Goal: Task Accomplishment & Management: Manage account settings

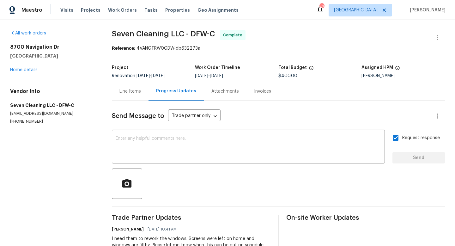
scroll to position [68, 0]
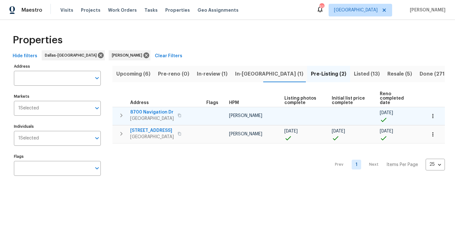
click at [153, 109] on span "8700 Navigation Dr" at bounding box center [152, 112] width 44 height 6
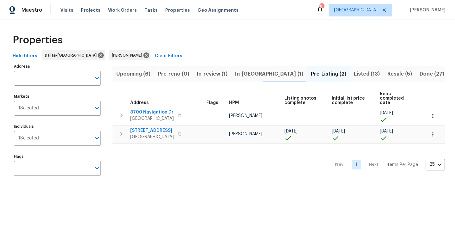
click at [216, 72] on span "In-review (1)" at bounding box center [212, 73] width 31 height 9
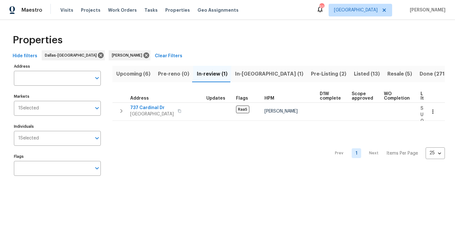
click at [127, 74] on span "Upcoming (6)" at bounding box center [133, 73] width 34 height 9
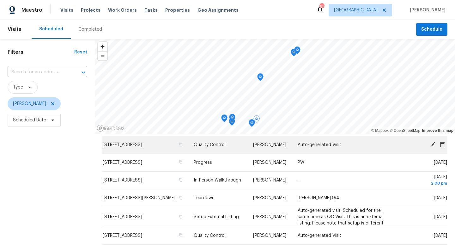
scroll to position [16, 0]
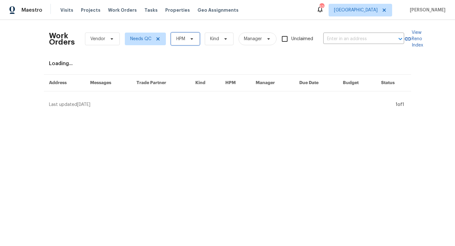
click at [182, 39] on span "HPM" at bounding box center [180, 39] width 9 height 6
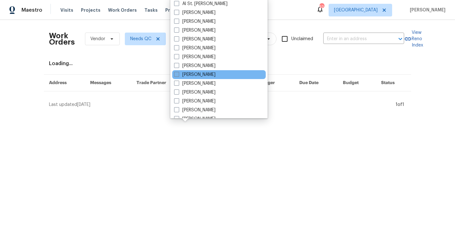
scroll to position [352, 0]
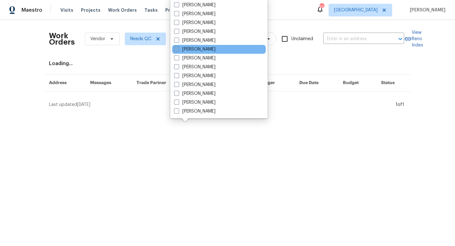
click at [194, 47] on label "[PERSON_NAME]" at bounding box center [194, 49] width 41 height 6
click at [178, 47] on input "[PERSON_NAME]" at bounding box center [176, 48] width 4 height 4
checkbox input "true"
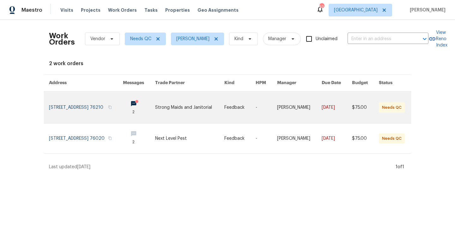
click at [107, 108] on link at bounding box center [86, 107] width 74 height 32
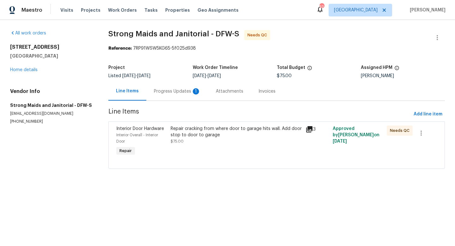
click at [310, 128] on icon at bounding box center [309, 129] width 6 height 6
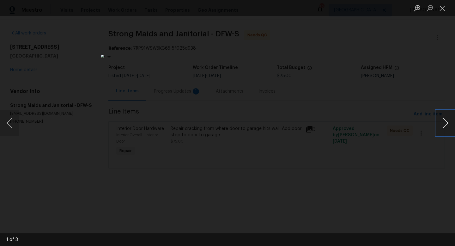
click at [446, 117] on button "Next image" at bounding box center [445, 122] width 19 height 25
click at [445, 9] on button "Close lightbox" at bounding box center [442, 8] width 13 height 11
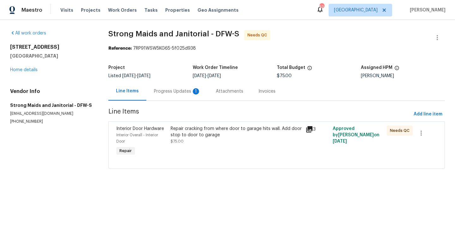
click at [179, 95] on div "Progress Updates 1" at bounding box center [177, 91] width 62 height 19
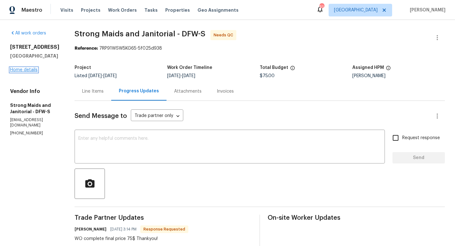
click at [29, 70] on link "Home details" at bounding box center [23, 70] width 27 height 4
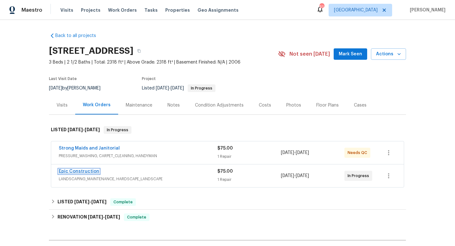
click at [75, 171] on link "Epic Construction" at bounding box center [79, 171] width 40 height 4
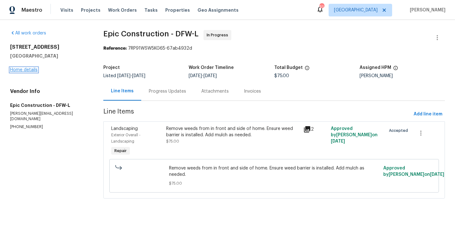
click at [25, 70] on link "Home details" at bounding box center [23, 70] width 27 height 4
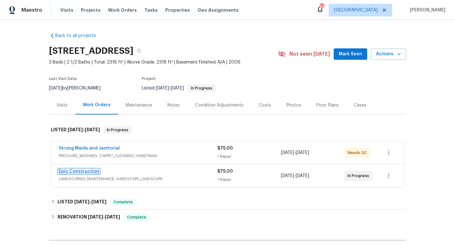
click at [75, 172] on link "Epic Construction" at bounding box center [79, 171] width 40 height 4
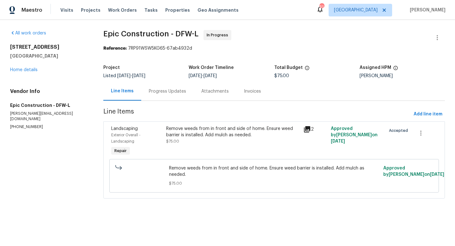
click at [306, 130] on icon at bounding box center [307, 129] width 6 height 6
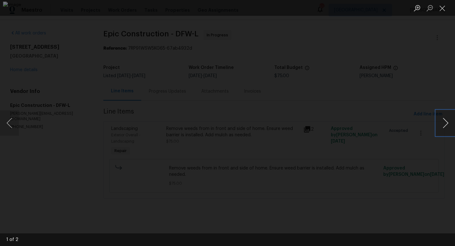
click at [441, 118] on button "Next image" at bounding box center [445, 122] width 19 height 25
click at [442, 6] on button "Close lightbox" at bounding box center [442, 8] width 13 height 11
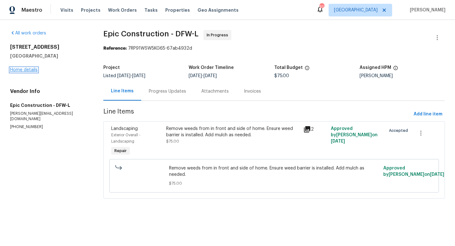
click at [20, 72] on link "Home details" at bounding box center [23, 70] width 27 height 4
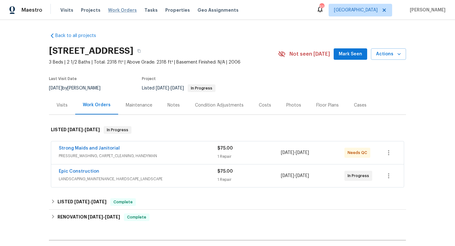
click at [113, 12] on span "Work Orders" at bounding box center [122, 10] width 29 height 6
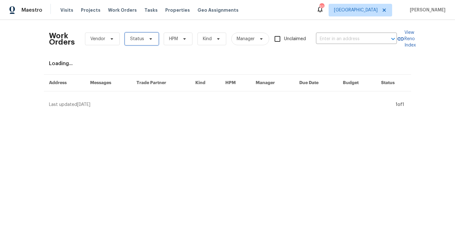
click at [135, 38] on span "Status" at bounding box center [137, 39] width 14 height 6
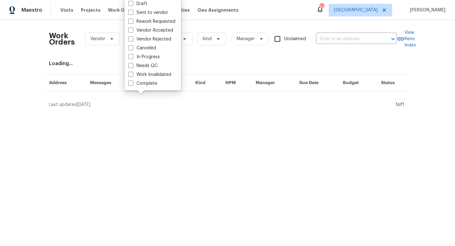
click at [148, 67] on label "Needs QC" at bounding box center [142, 66] width 29 height 6
click at [132, 67] on input "Needs QC" at bounding box center [130, 65] width 4 height 4
checkbox input "true"
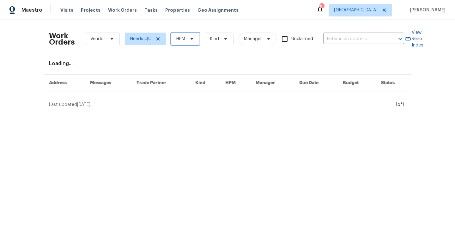
click at [182, 39] on span "HPM" at bounding box center [180, 39] width 9 height 6
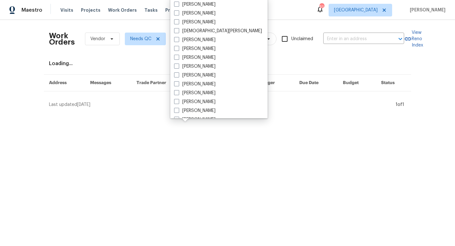
scroll to position [352, 0]
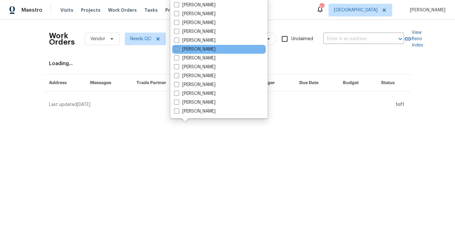
click at [194, 50] on label "[PERSON_NAME]" at bounding box center [194, 49] width 41 height 6
click at [178, 50] on input "[PERSON_NAME]" at bounding box center [176, 48] width 4 height 4
checkbox input "true"
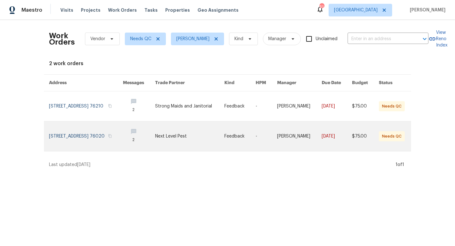
click at [97, 137] on link at bounding box center [86, 136] width 74 height 30
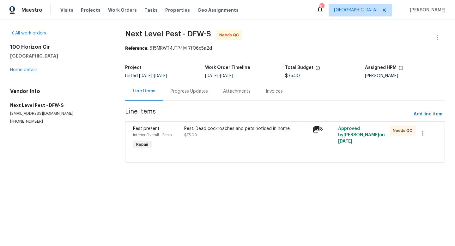
click at [189, 89] on div "Progress Updates" at bounding box center [189, 91] width 37 height 6
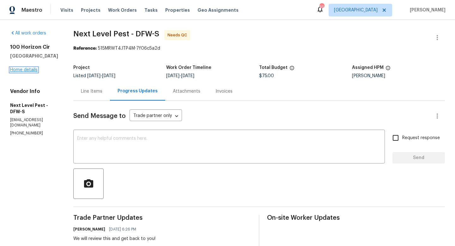
click at [28, 72] on link "Home details" at bounding box center [23, 70] width 27 height 4
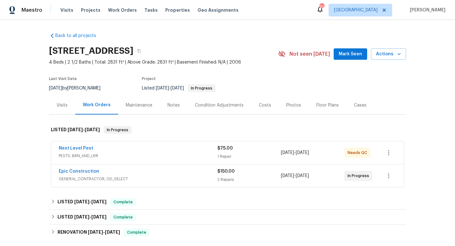
click at [177, 105] on div "Notes" at bounding box center [173, 105] width 12 height 6
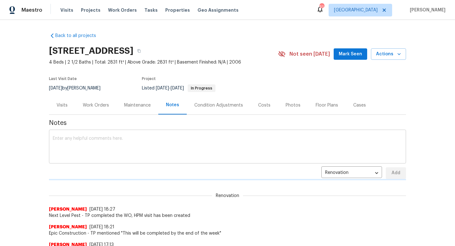
click at [129, 141] on textarea at bounding box center [227, 147] width 349 height 22
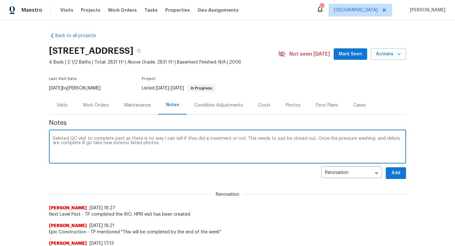
type textarea "Deleted QC visit to complete pest as there is no way I can tell if they did a t…"
click at [388, 172] on button "Add" at bounding box center [396, 173] width 20 height 12
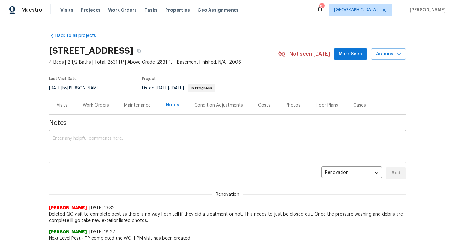
click at [338, 51] on button "Mark Seen" at bounding box center [349, 54] width 33 height 12
click at [121, 11] on span "Work Orders" at bounding box center [122, 10] width 29 height 6
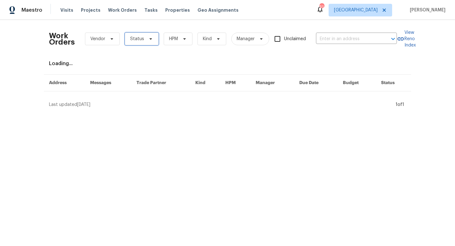
click at [144, 36] on span "Status" at bounding box center [142, 39] width 34 height 13
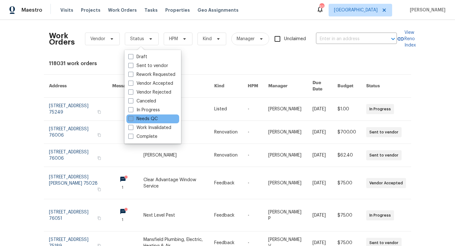
click at [150, 121] on label "Needs QC" at bounding box center [142, 119] width 29 height 6
click at [132, 120] on input "Needs QC" at bounding box center [130, 118] width 4 height 4
checkbox input "true"
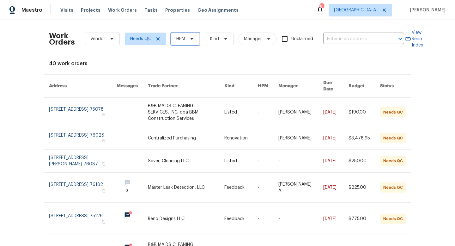
click at [183, 40] on span "HPM" at bounding box center [180, 39] width 9 height 6
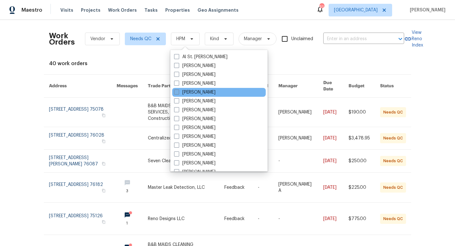
scroll to position [352, 0]
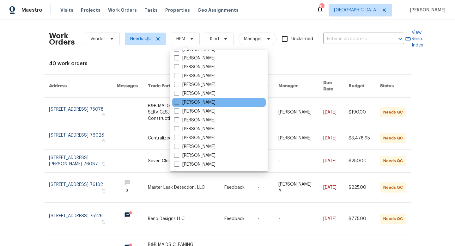
click at [186, 99] on label "[PERSON_NAME]" at bounding box center [194, 102] width 41 height 6
click at [178, 99] on input "[PERSON_NAME]" at bounding box center [176, 101] width 4 height 4
checkbox input "true"
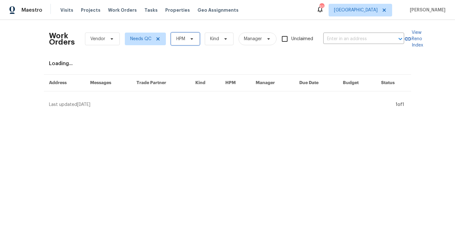
click at [195, 41] on span "HPM" at bounding box center [185, 39] width 29 height 13
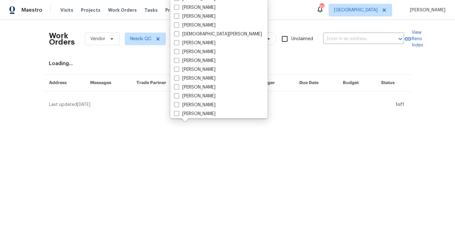
scroll to position [352, 0]
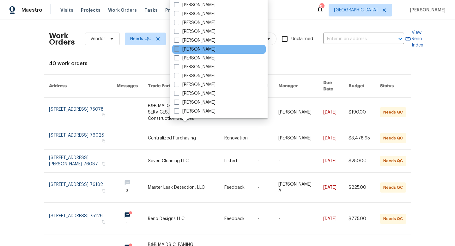
click at [192, 48] on label "[PERSON_NAME]" at bounding box center [194, 49] width 41 height 6
click at [178, 48] on input "[PERSON_NAME]" at bounding box center [176, 48] width 4 height 4
checkbox input "true"
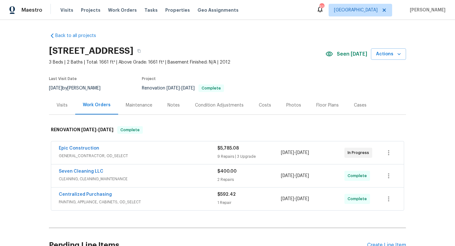
click at [173, 106] on div "Notes" at bounding box center [173, 105] width 12 height 6
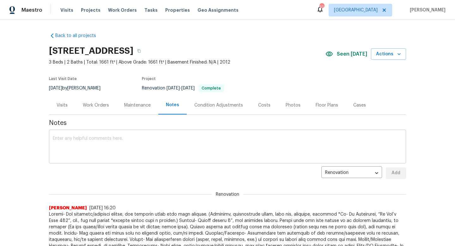
click at [142, 145] on textarea at bounding box center [227, 147] width 349 height 22
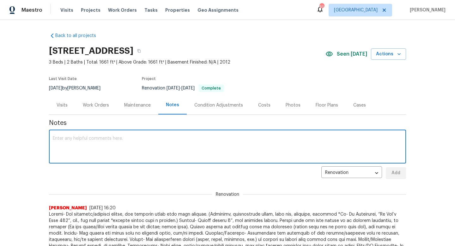
type textarea "S"
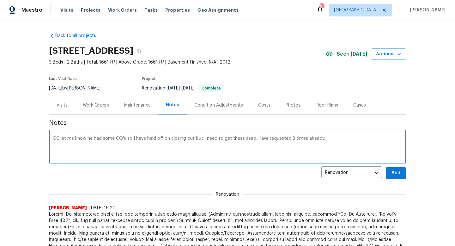
type textarea "GC let me know he had some CO's so I have held off on closing out but I need to…"
click at [393, 177] on button "Add" at bounding box center [396, 173] width 20 height 12
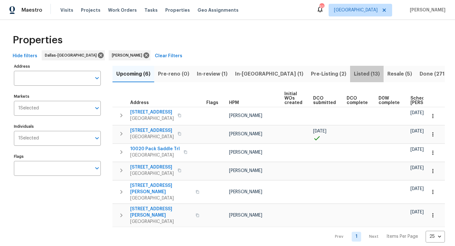
click at [354, 75] on span "Listed (13)" at bounding box center [367, 73] width 26 height 9
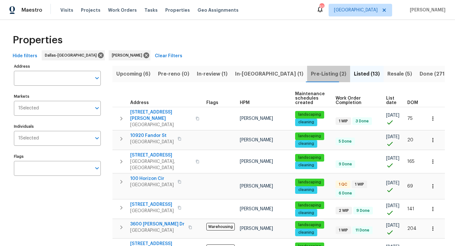
click at [311, 73] on span "Pre-Listing (2)" at bounding box center [328, 73] width 35 height 9
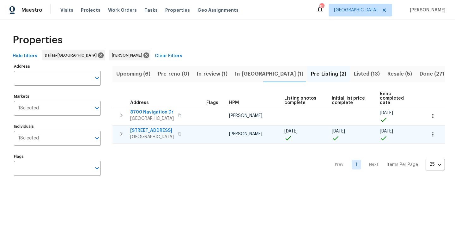
click at [148, 127] on span "[STREET_ADDRESS]" at bounding box center [152, 130] width 44 height 6
click at [425, 125] on td at bounding box center [433, 134] width 21 height 18
click at [431, 131] on icon "button" at bounding box center [432, 134] width 6 height 6
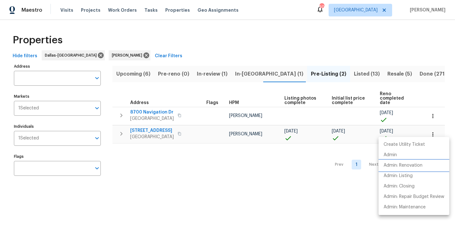
click at [409, 166] on p "Admin: Renovation" at bounding box center [402, 165] width 39 height 7
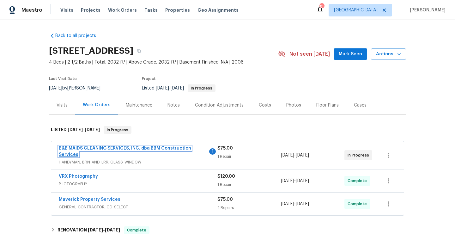
click at [132, 149] on link "B&B MAIDS CLEANING SERVICES, INC. dba BBM Construction Services" at bounding box center [125, 151] width 132 height 11
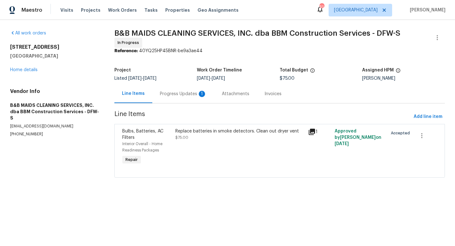
click at [177, 92] on div "Progress Updates 1" at bounding box center [183, 94] width 47 height 6
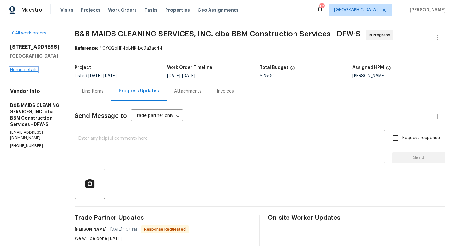
click at [21, 69] on link "Home details" at bounding box center [23, 70] width 27 height 4
